Goal: Find specific page/section: Find specific page/section

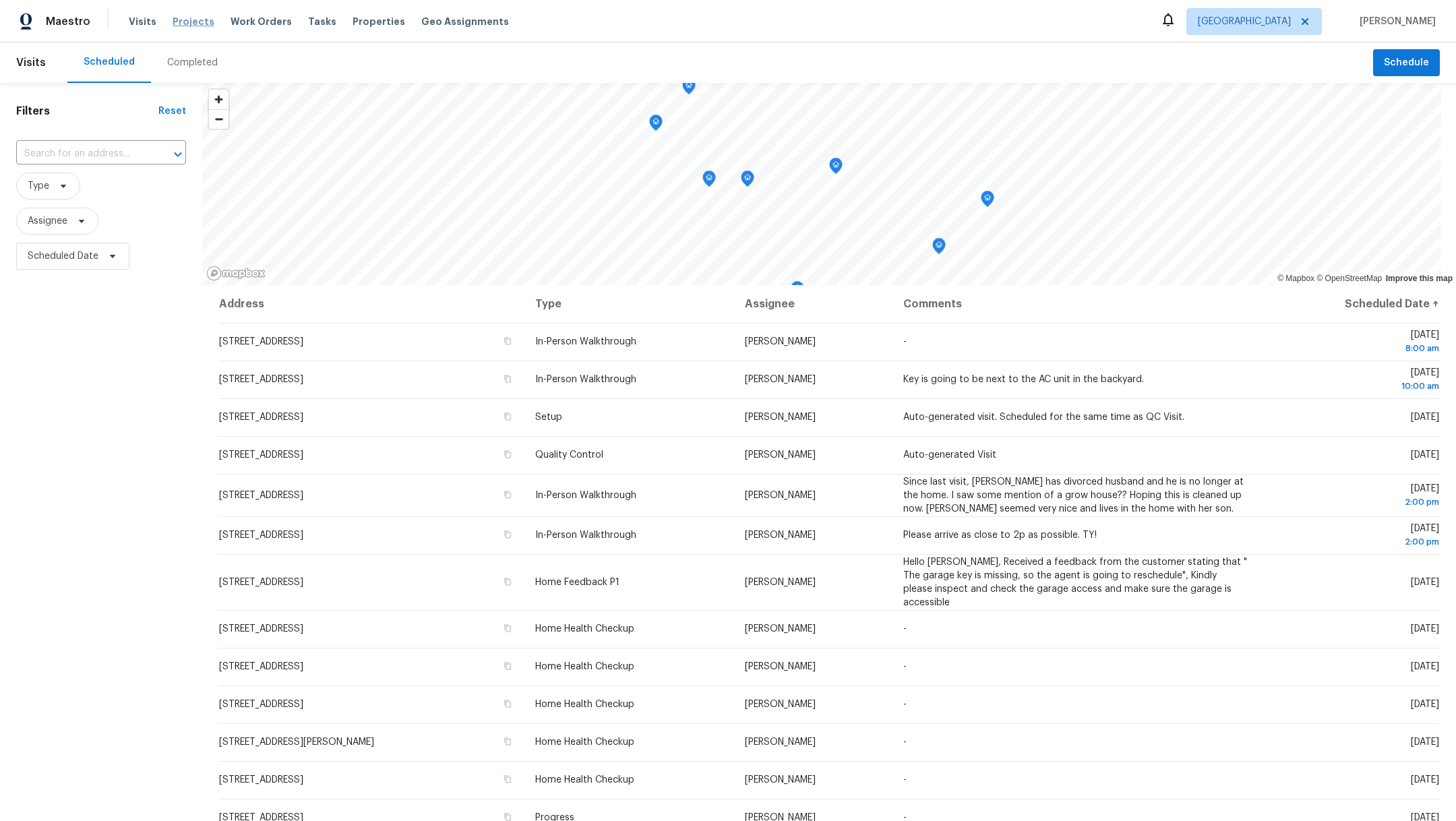
click at [174, 20] on span "Projects" at bounding box center [193, 21] width 42 height 13
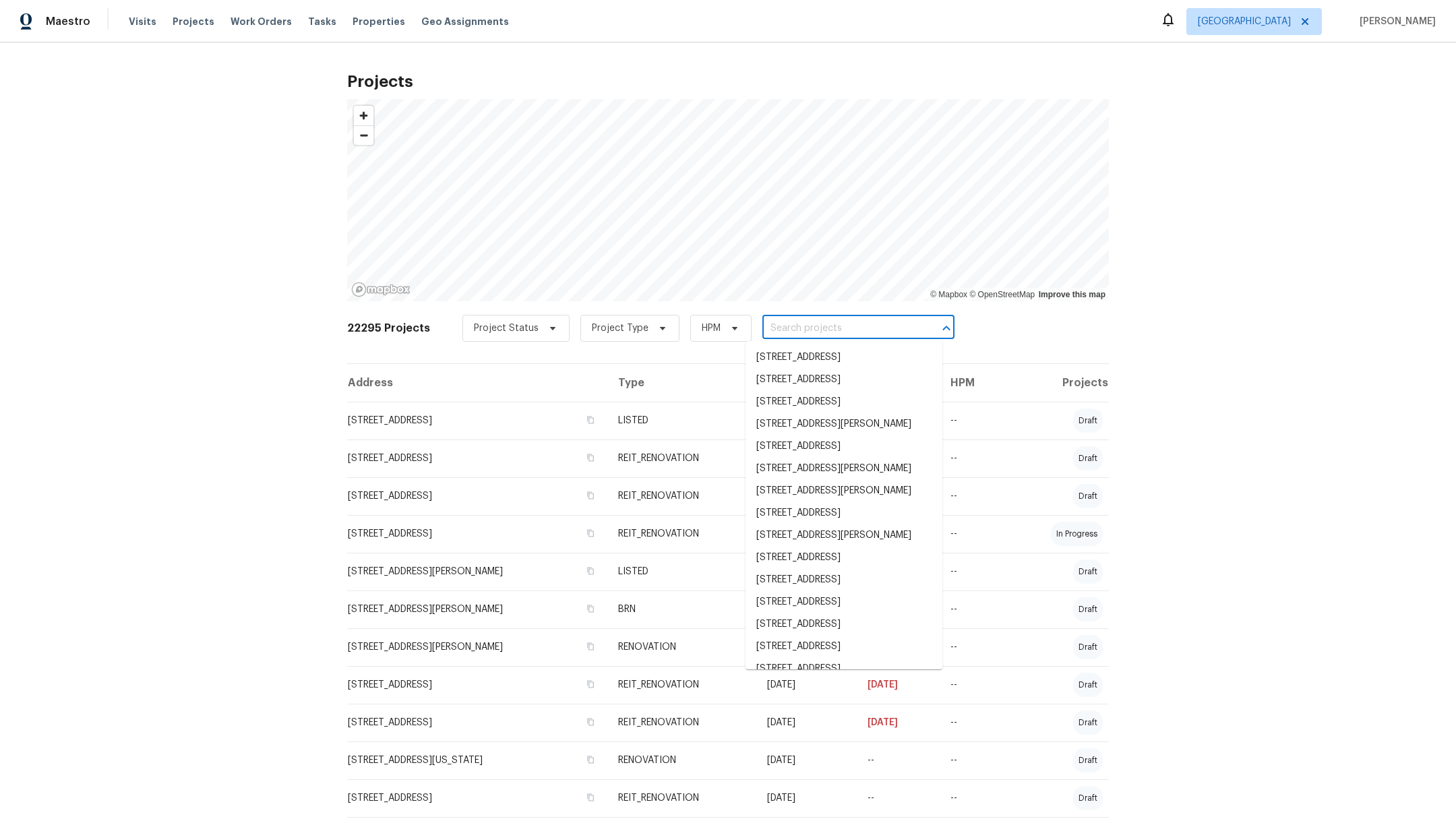
click at [773, 330] on input "text" at bounding box center [839, 328] width 154 height 21
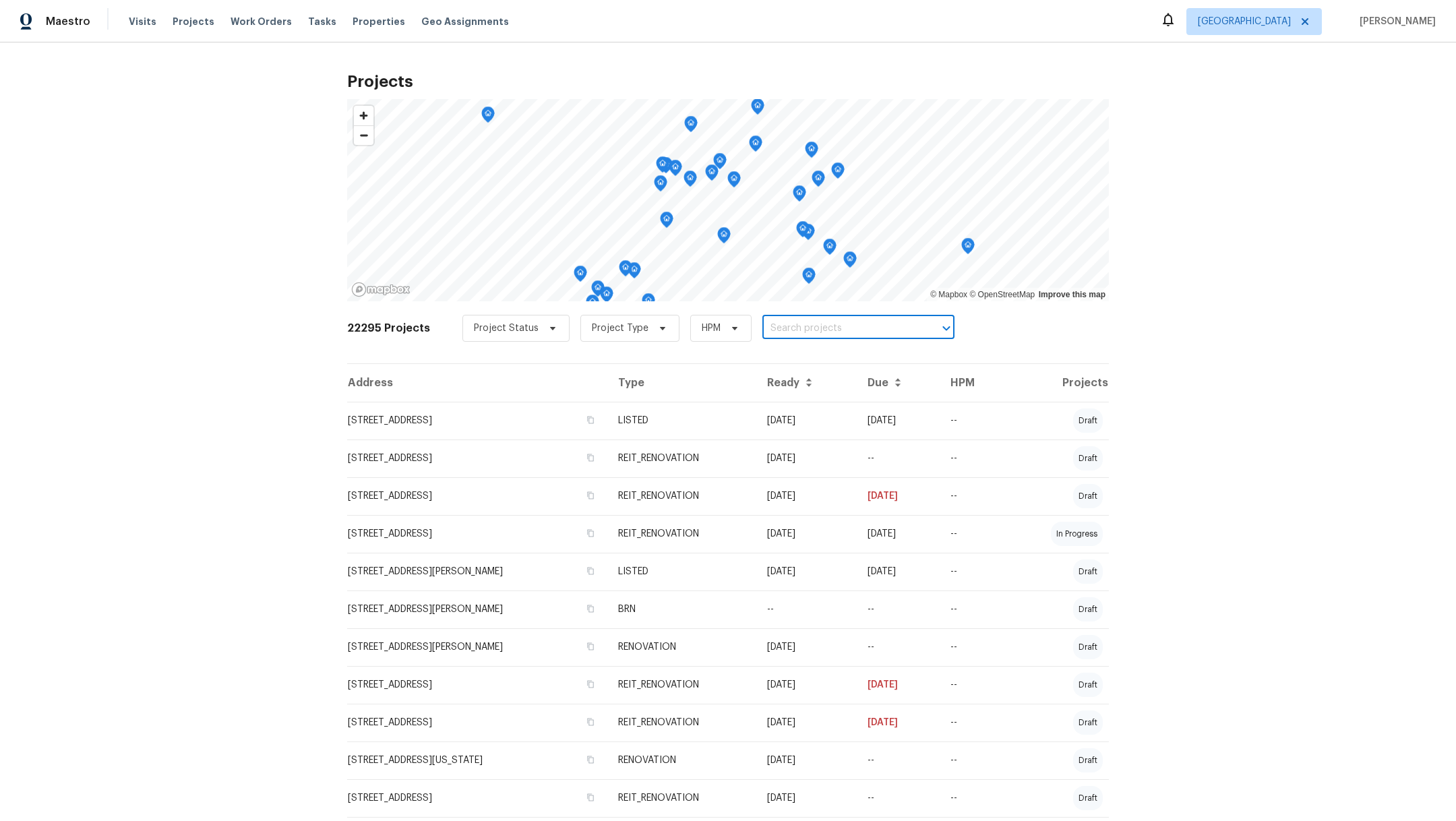
click at [773, 331] on input "text" at bounding box center [839, 328] width 154 height 21
type input "3231"
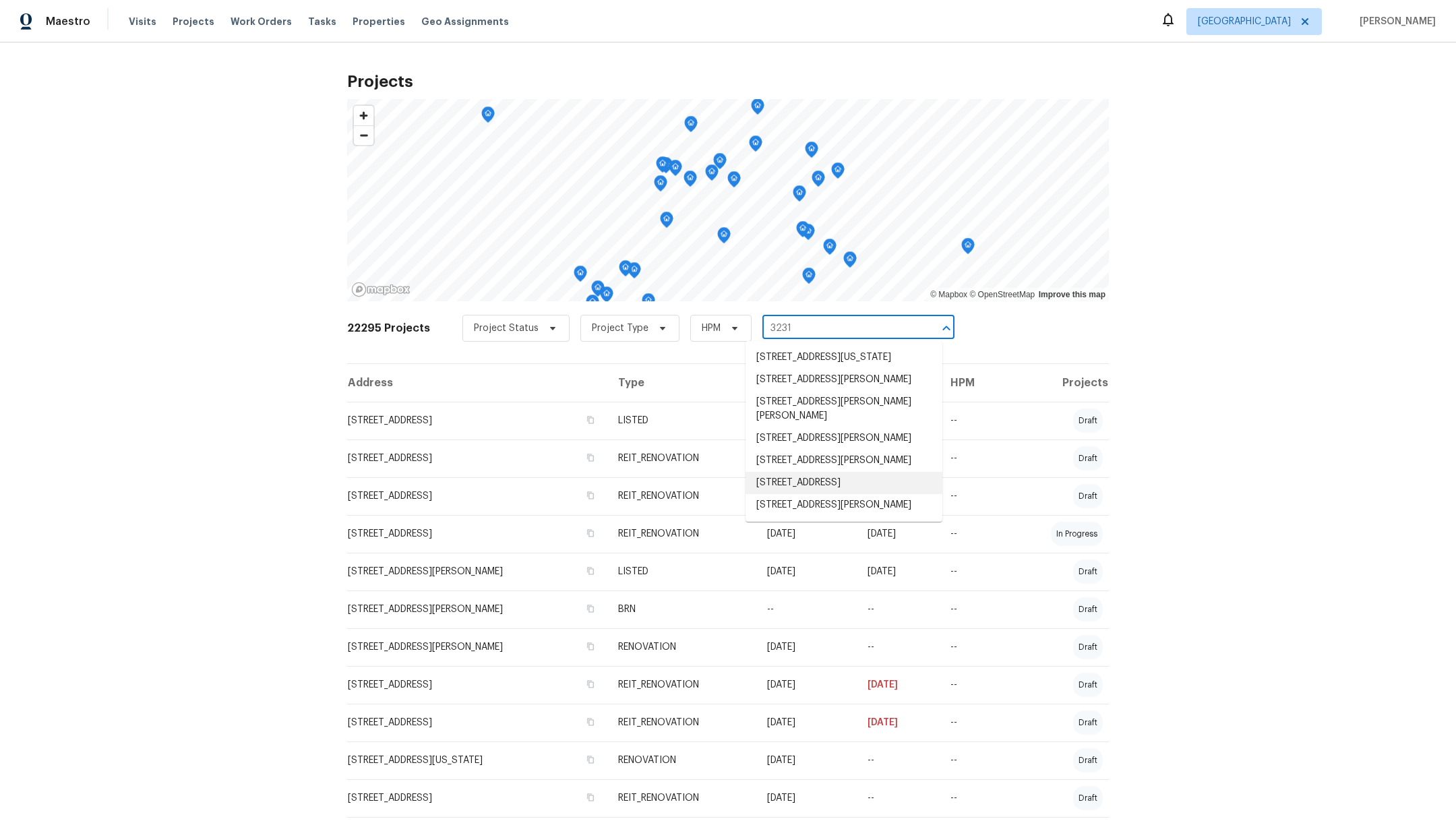
click at [797, 494] on li "[STREET_ADDRESS]" at bounding box center [844, 482] width 197 height 22
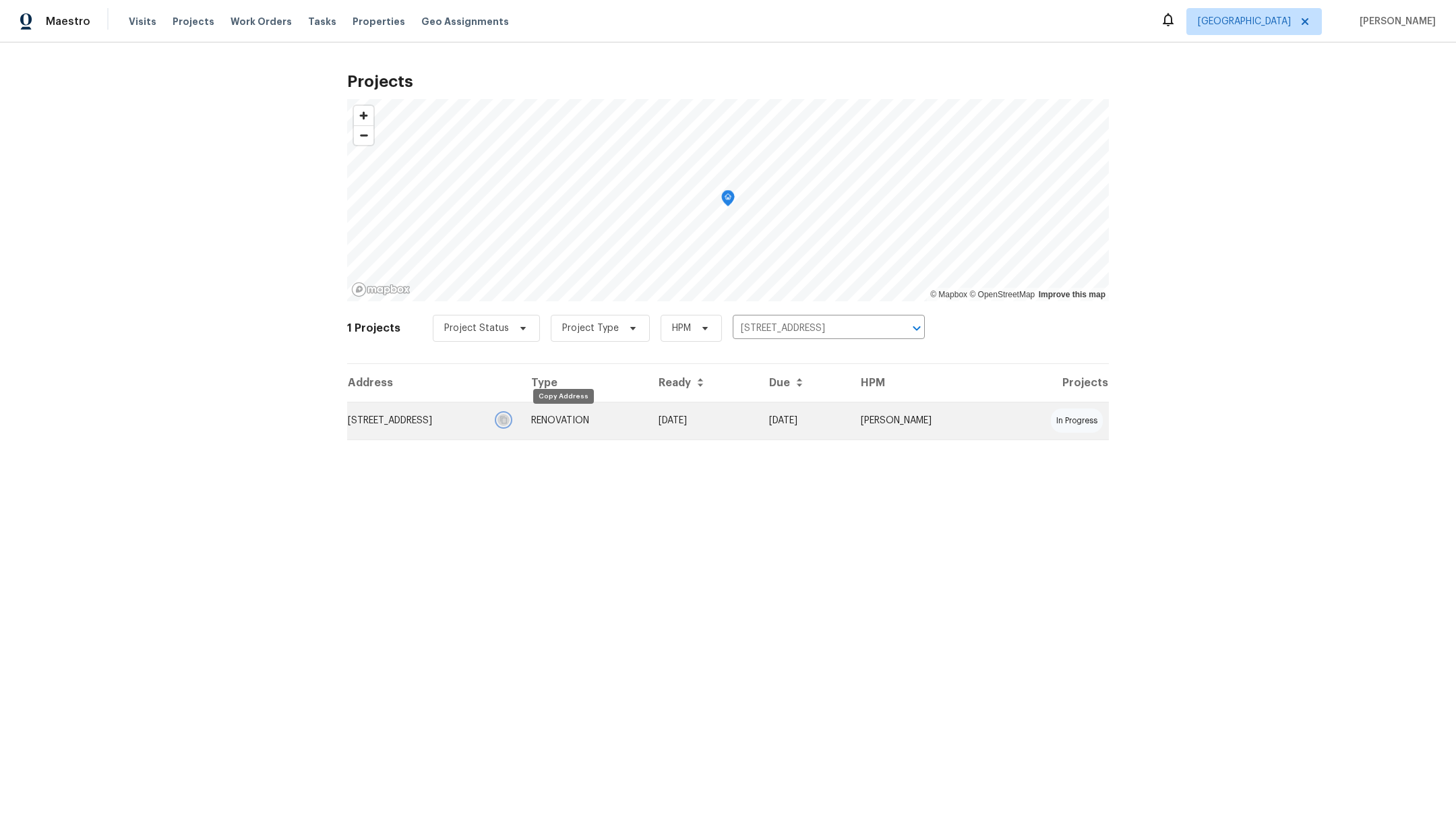
click at [507, 423] on icon "button" at bounding box center [503, 420] width 7 height 7
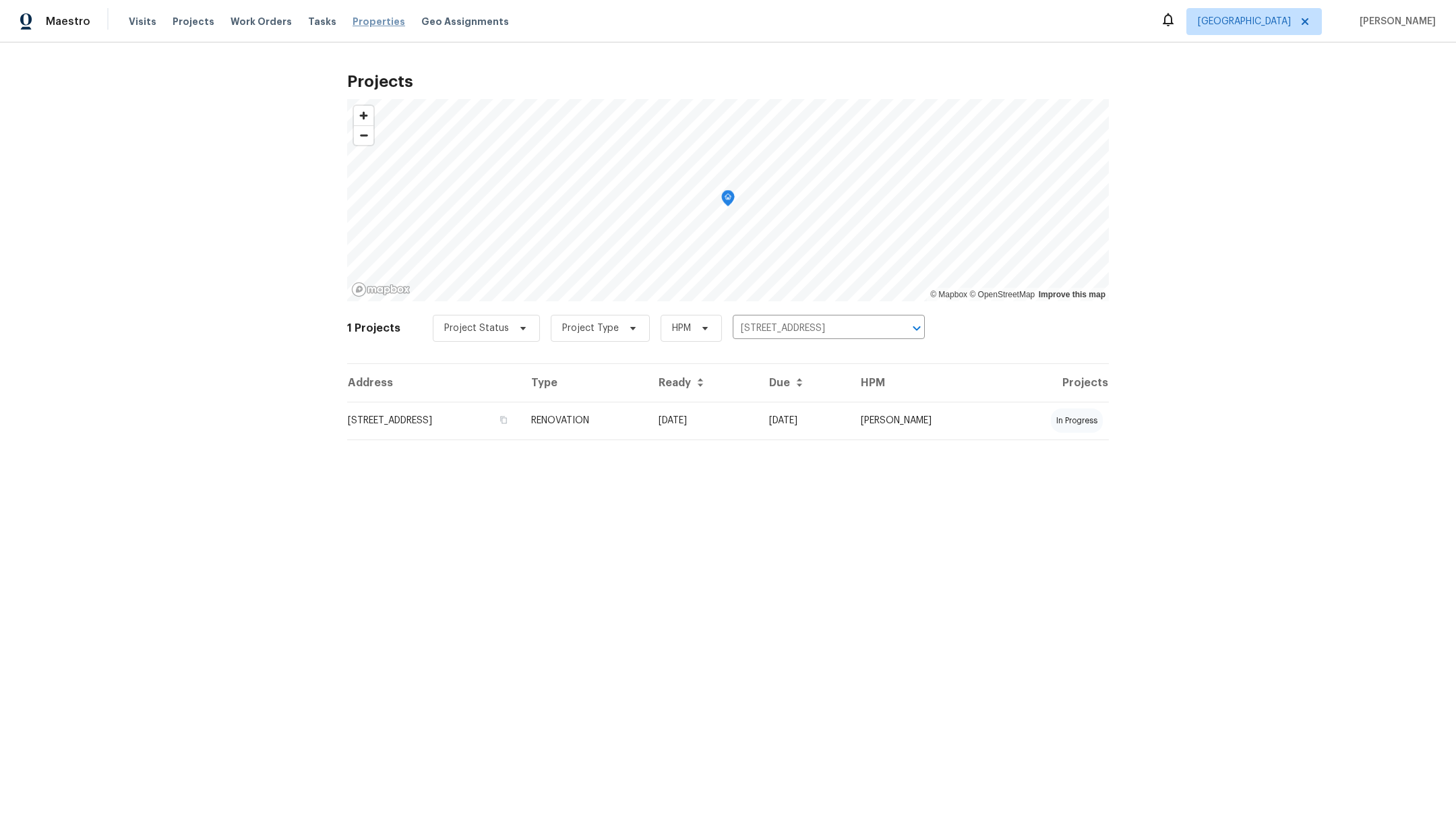
click at [353, 22] on span "Properties" at bounding box center [379, 21] width 53 height 13
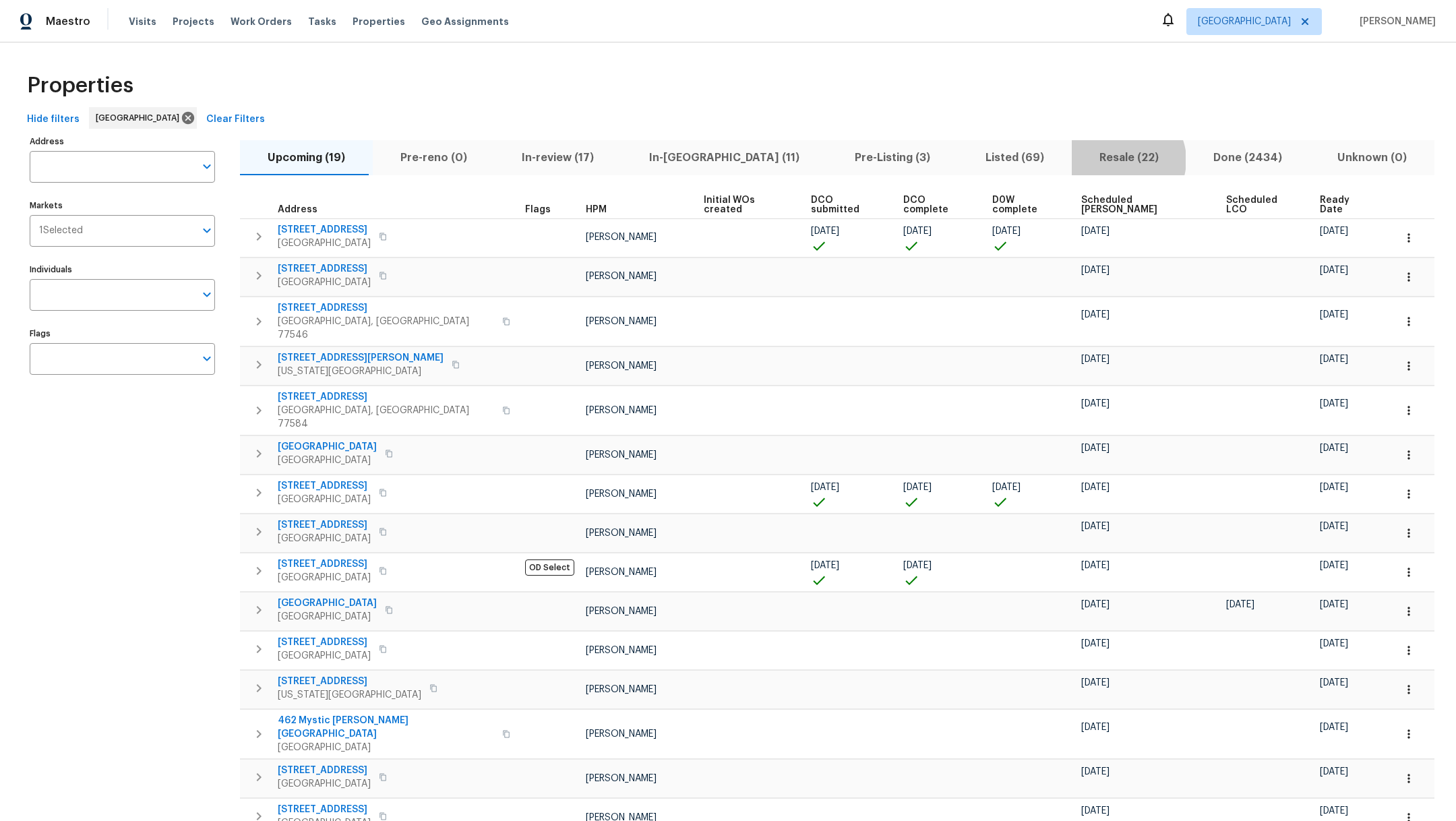
click at [1080, 160] on span "Resale (22)" at bounding box center [1129, 158] width 99 height 19
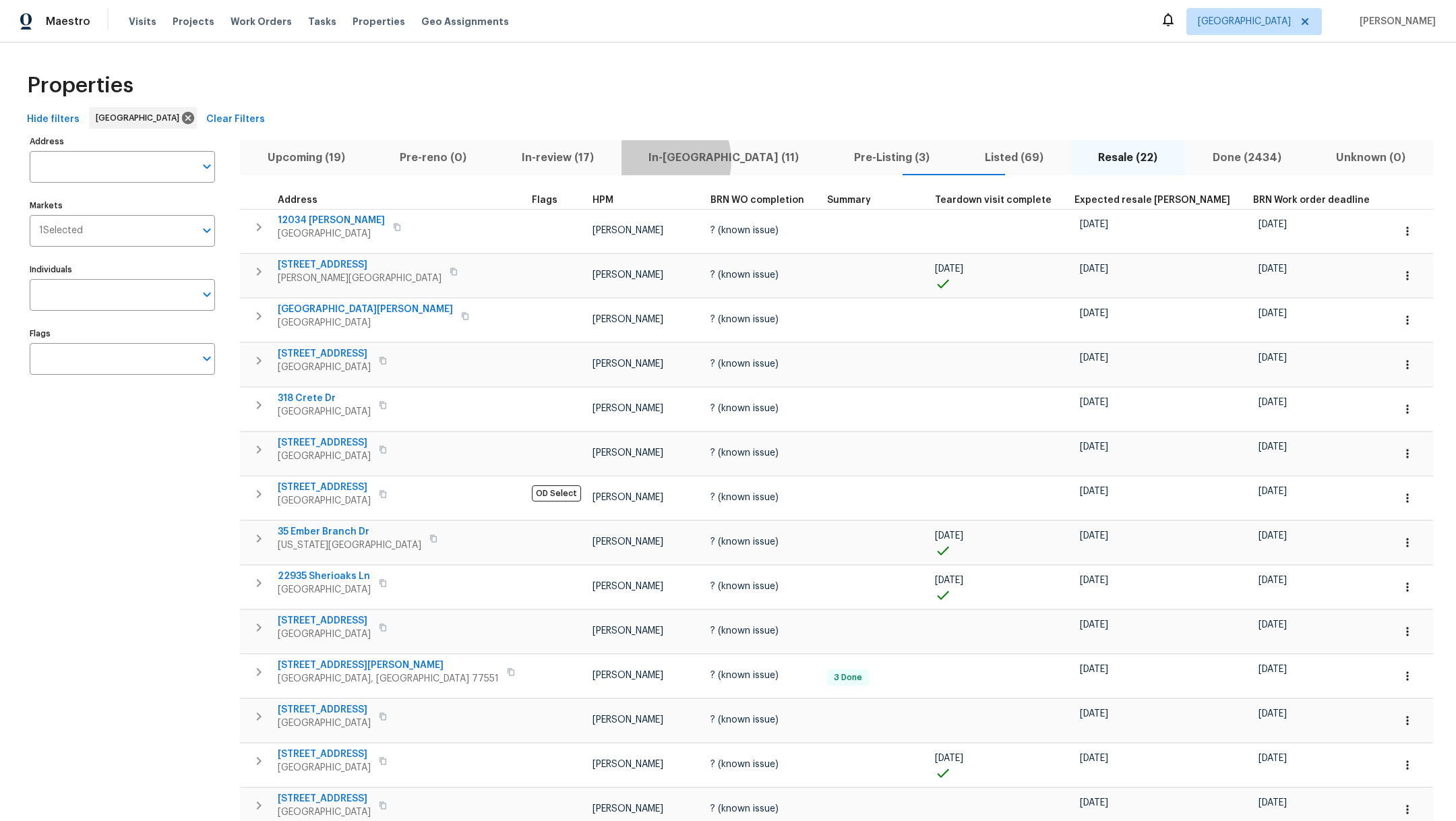
click at [632, 161] on span "In-[GEOGRAPHIC_DATA] (11)" at bounding box center [724, 158] width 189 height 19
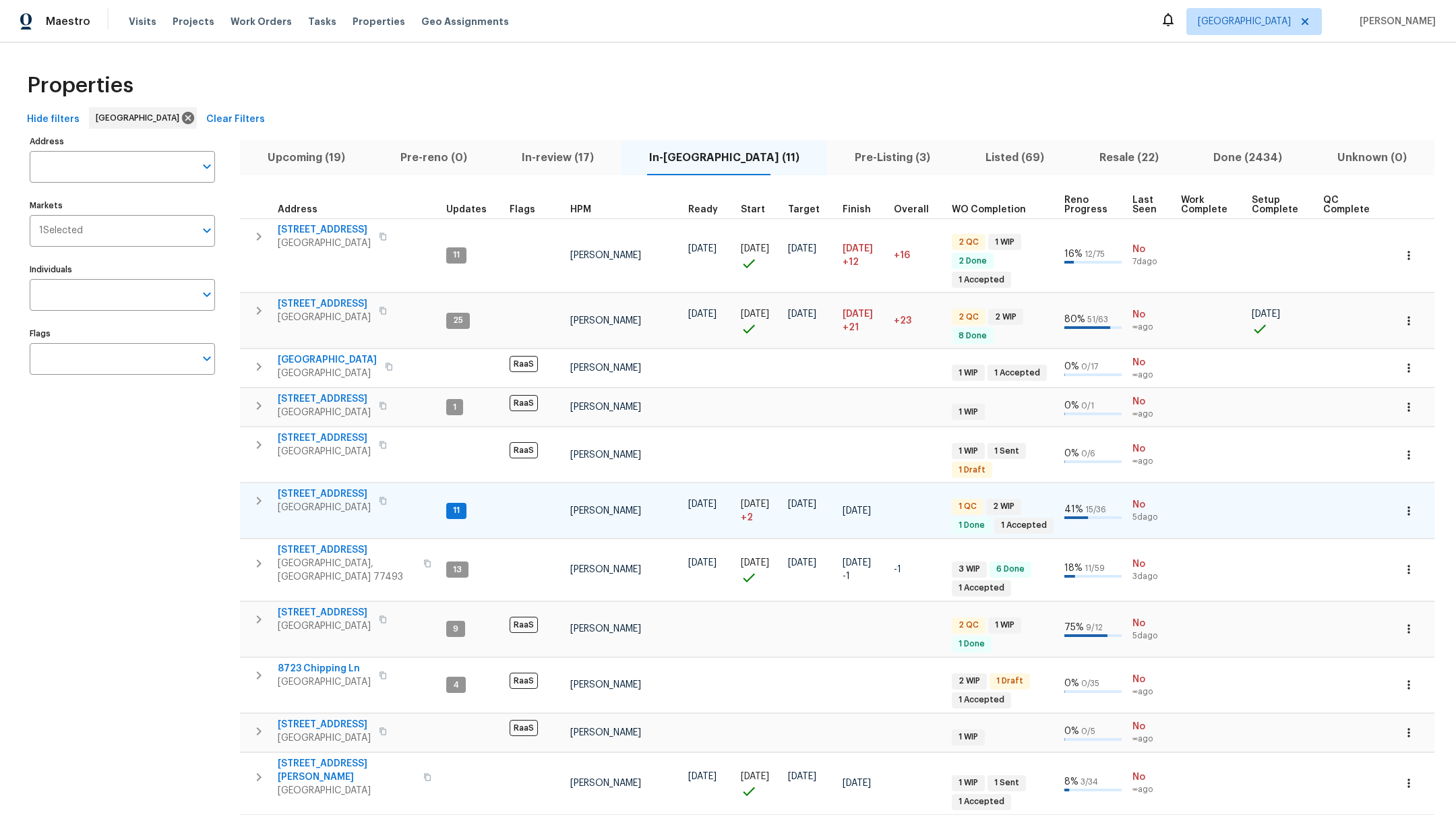
click at [261, 493] on icon "button" at bounding box center [258, 501] width 16 height 16
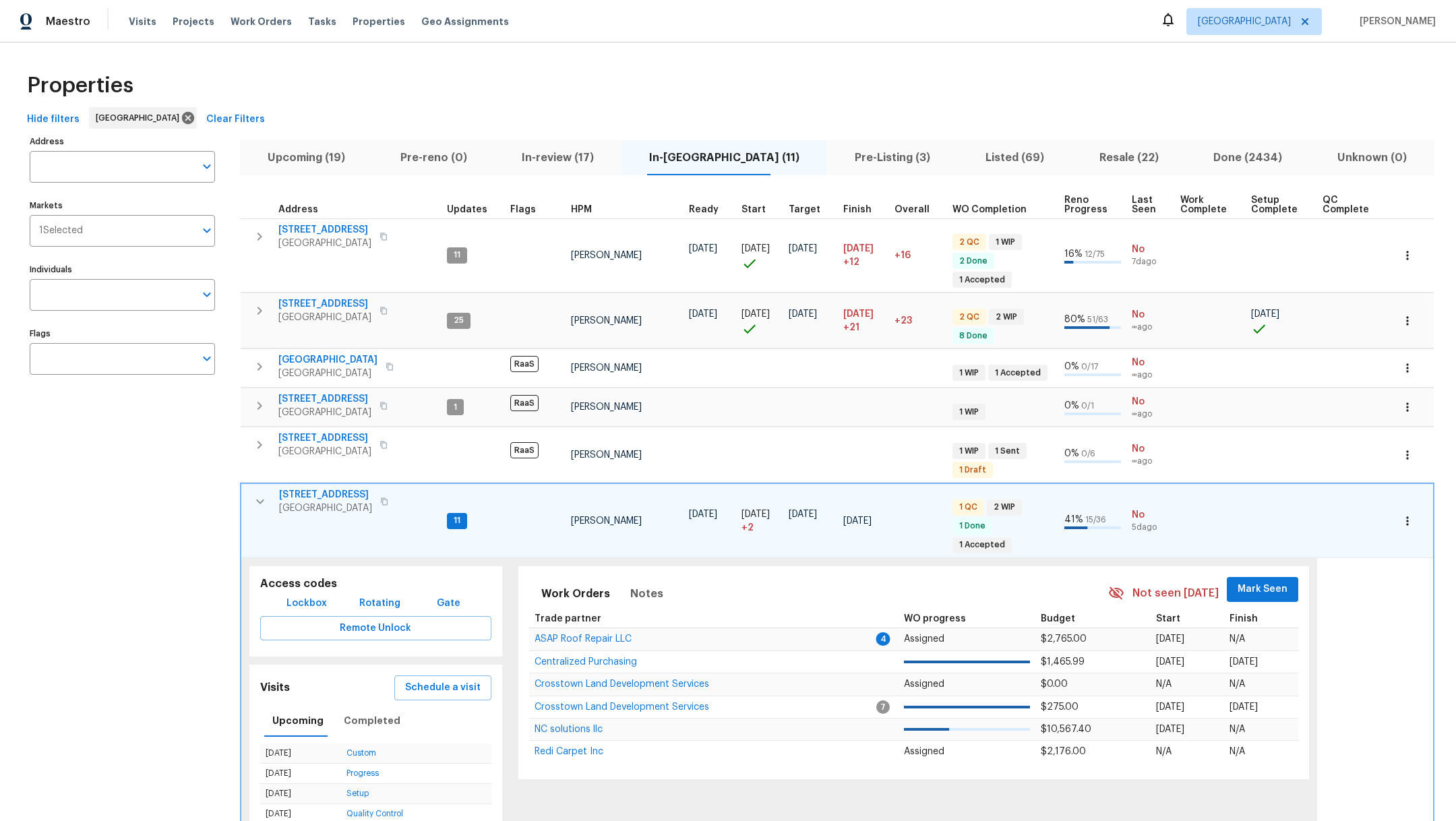
click at [318, 595] on span "Lockbox" at bounding box center [306, 603] width 40 height 17
click at [258, 493] on icon "button" at bounding box center [260, 501] width 16 height 16
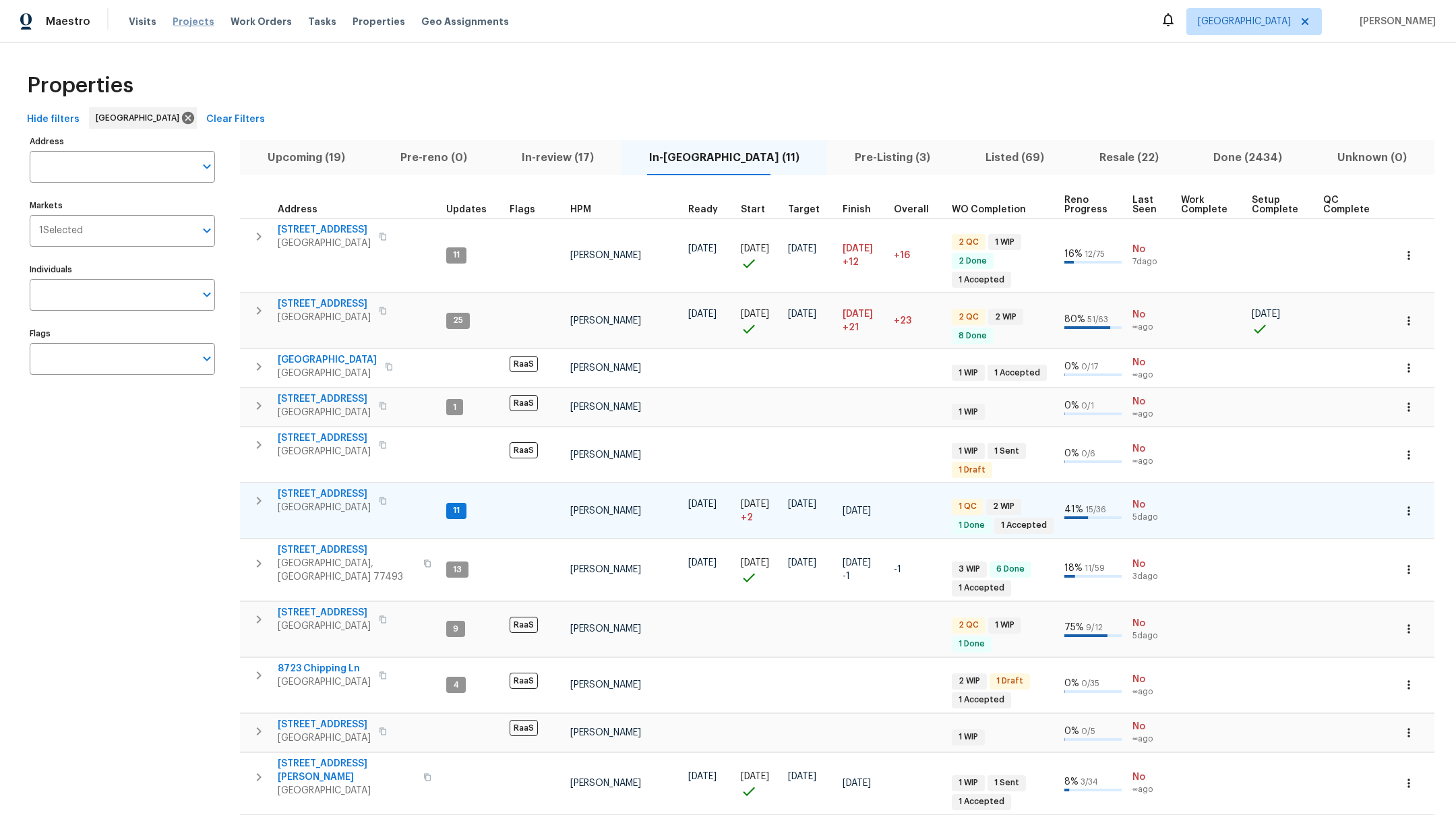
click at [190, 23] on span "Projects" at bounding box center [193, 21] width 42 height 13
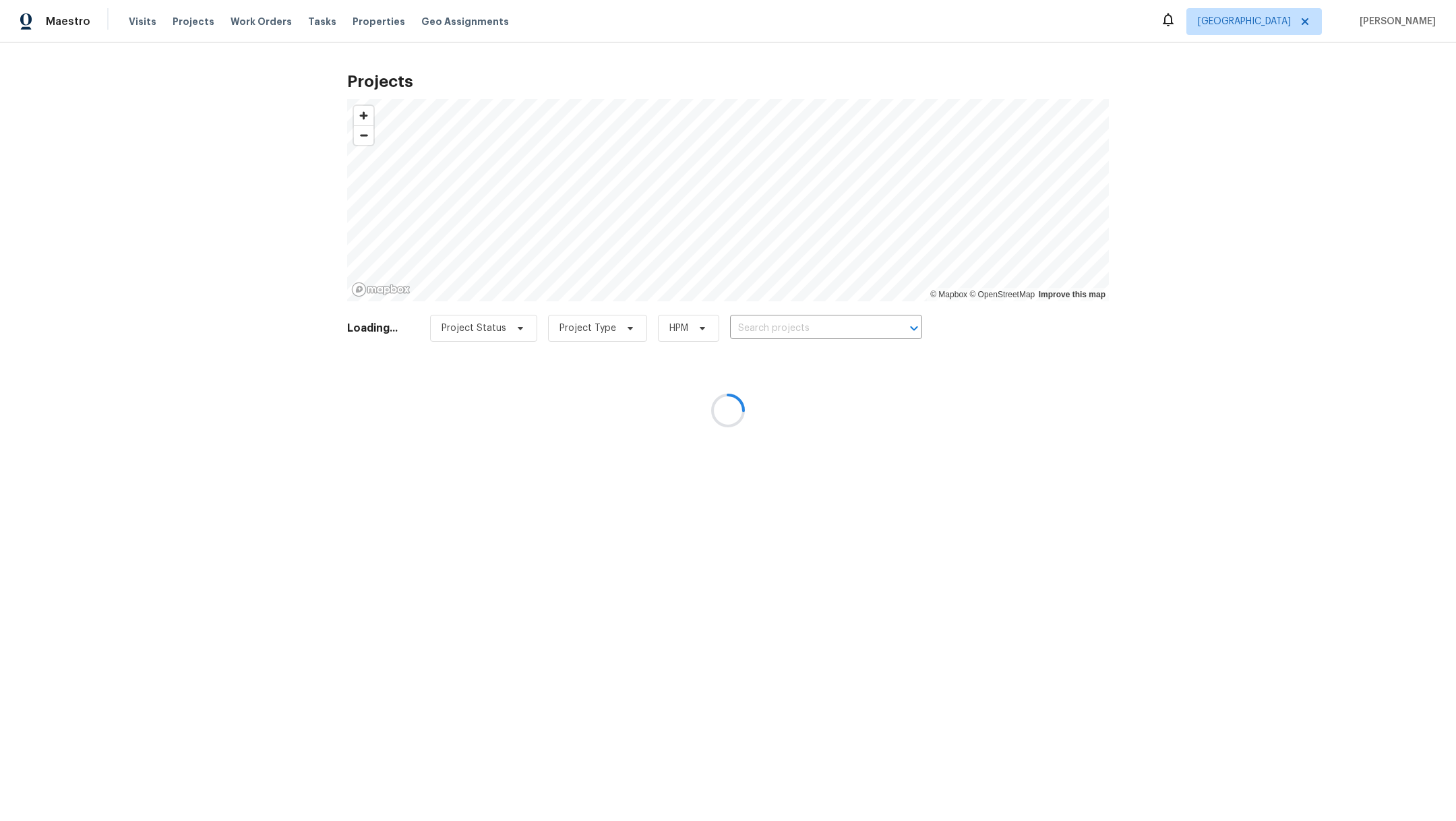
click at [779, 312] on div at bounding box center [728, 410] width 1456 height 821
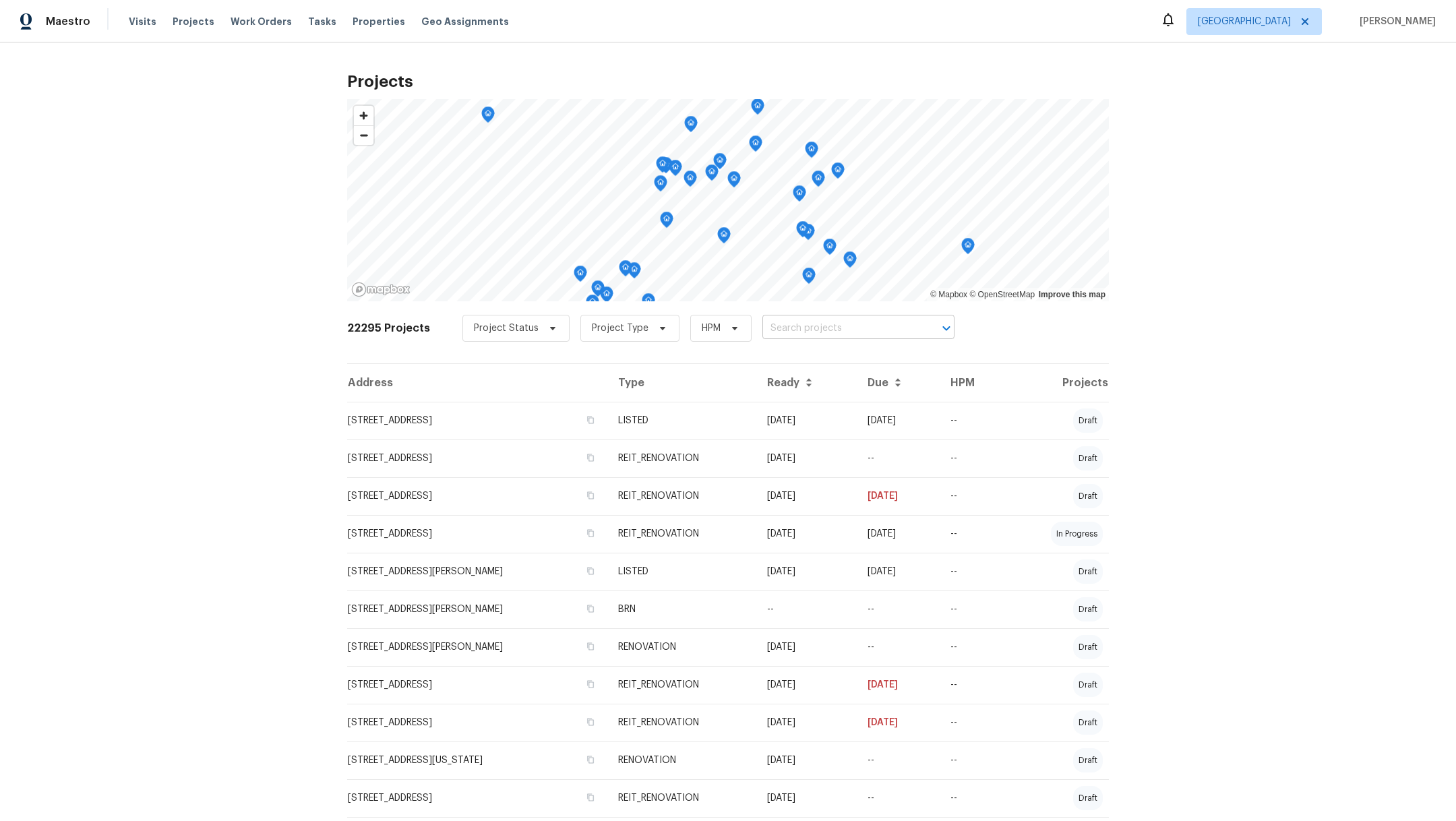
click at [778, 320] on input "text" at bounding box center [839, 328] width 154 height 21
type input "3231"
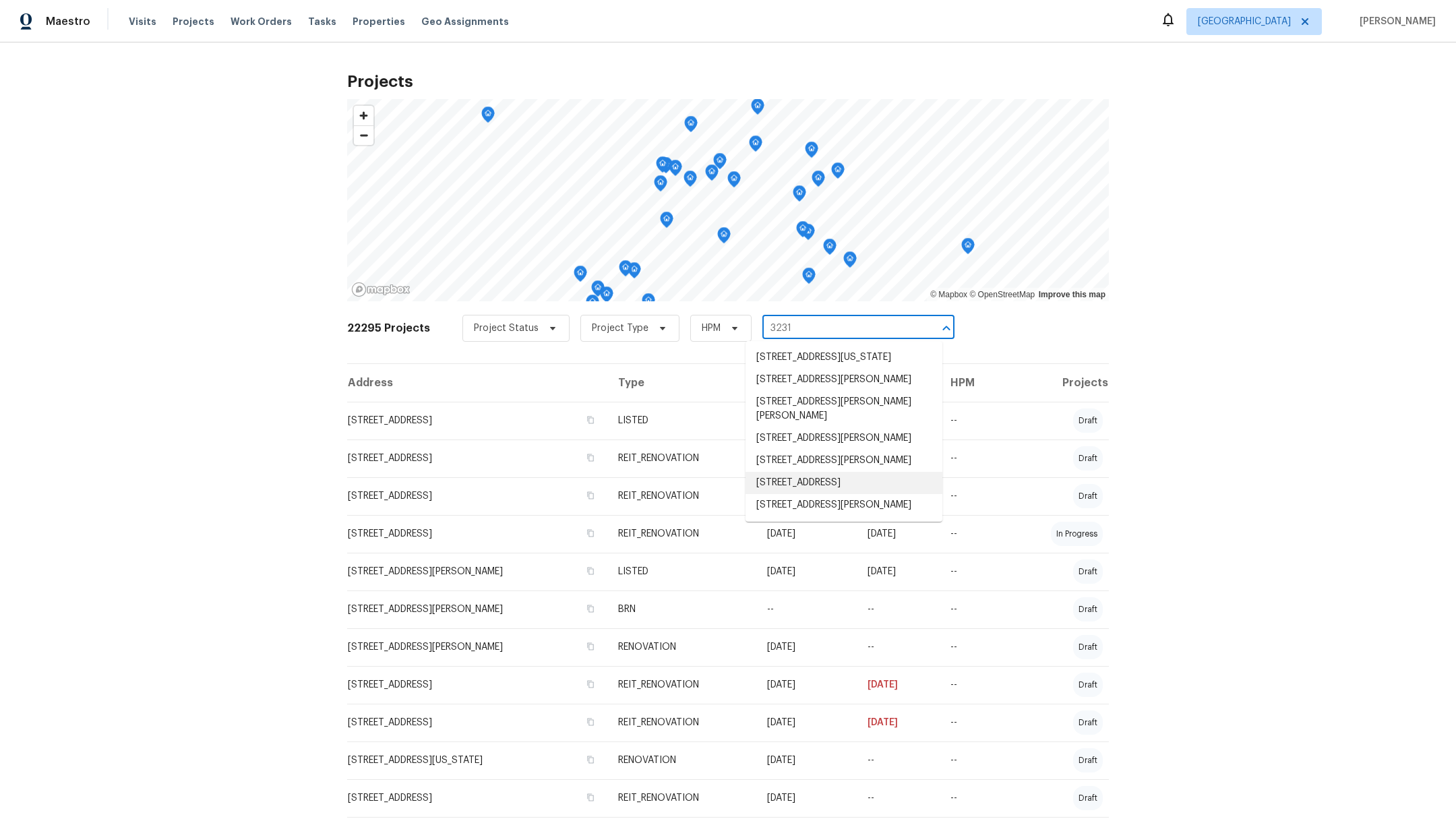
click at [804, 494] on li "[STREET_ADDRESS]" at bounding box center [844, 482] width 197 height 22
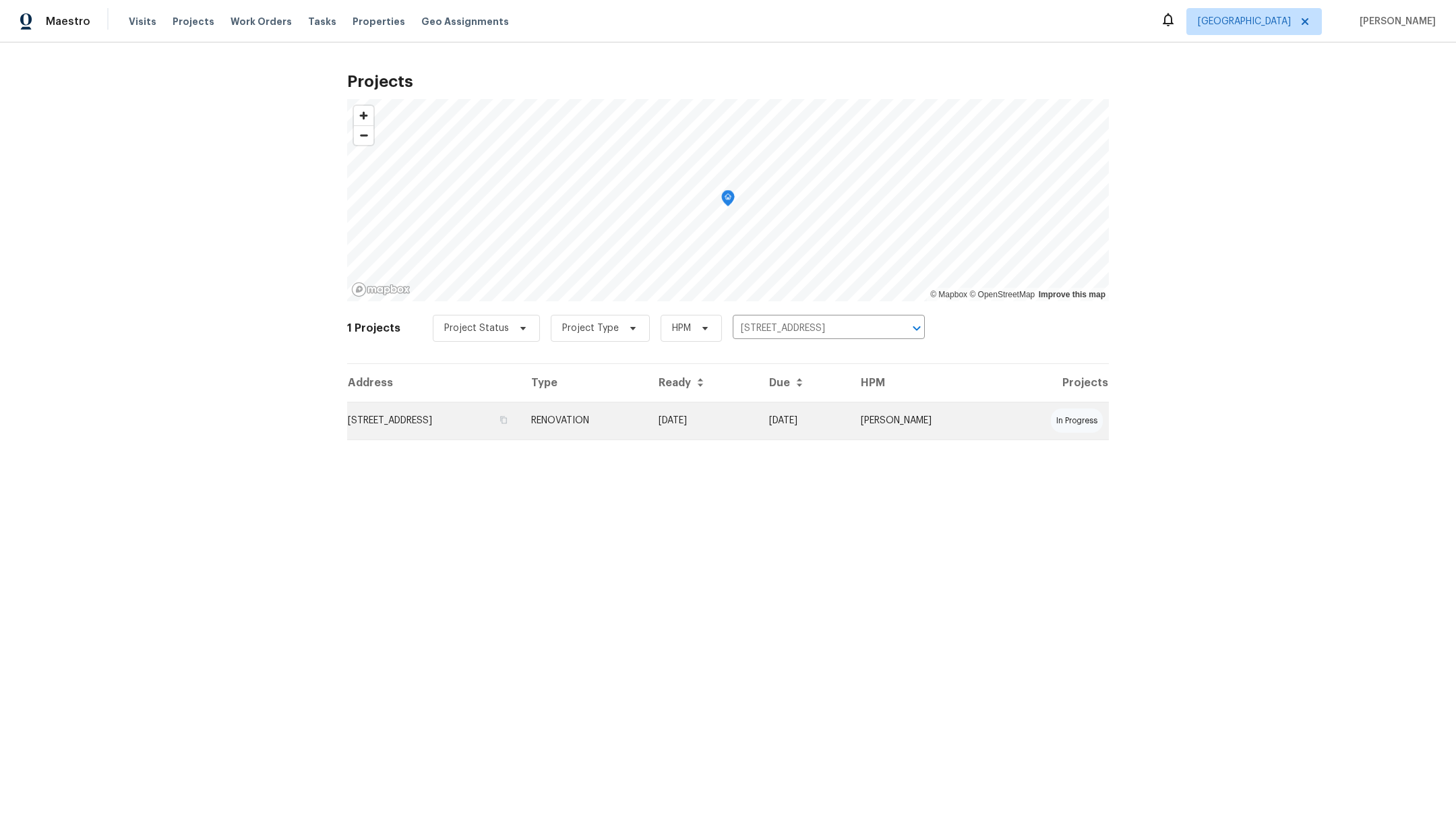
click at [418, 425] on td "[STREET_ADDRESS]" at bounding box center [433, 420] width 173 height 38
